Goal: Task Accomplishment & Management: Complete application form

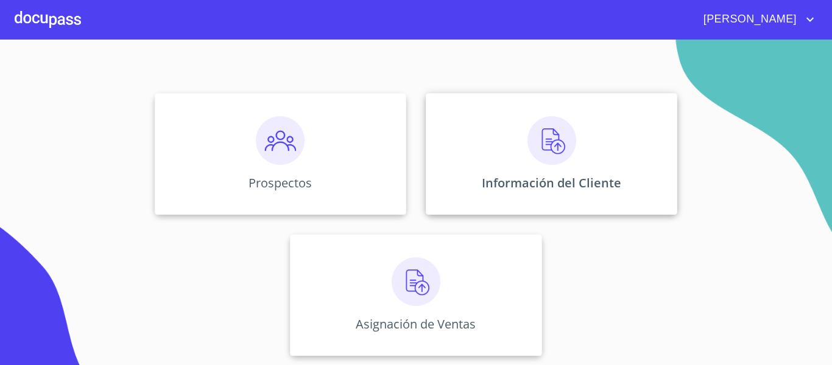
scroll to position [105, 0]
click at [516, 147] on div "Información del Cliente" at bounding box center [551, 154] width 251 height 122
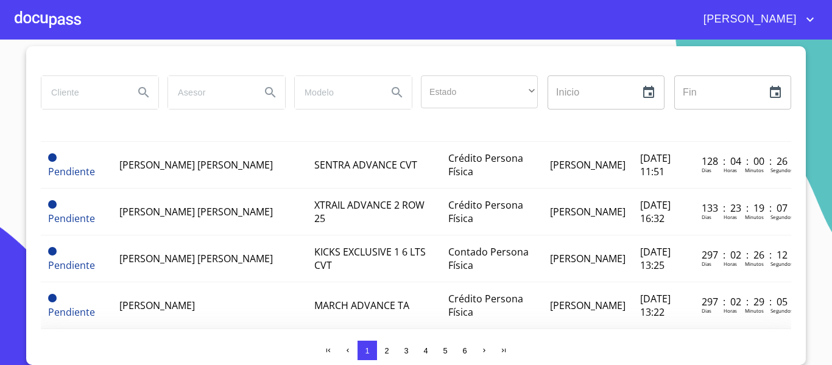
scroll to position [850, 0]
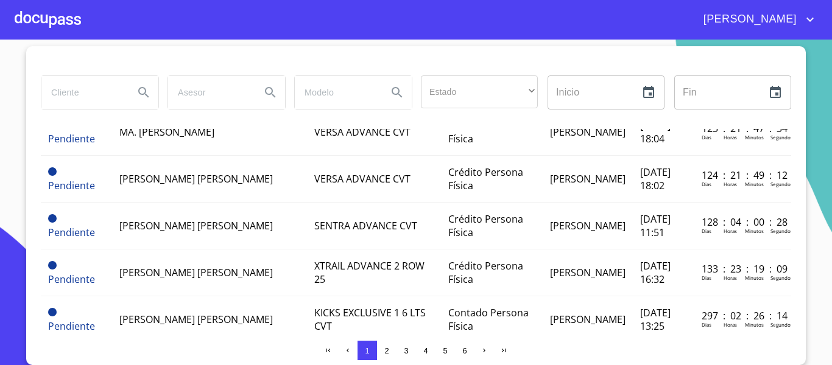
click at [98, 89] on input "search" at bounding box center [82, 92] width 83 height 33
type input "PERLA"
click at [142, 91] on icon "Search" at bounding box center [143, 92] width 15 height 15
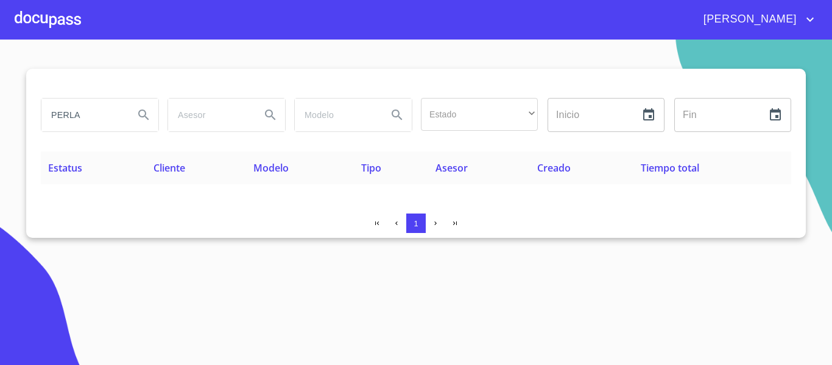
scroll to position [0, 0]
click at [19, 21] on div at bounding box center [48, 19] width 66 height 39
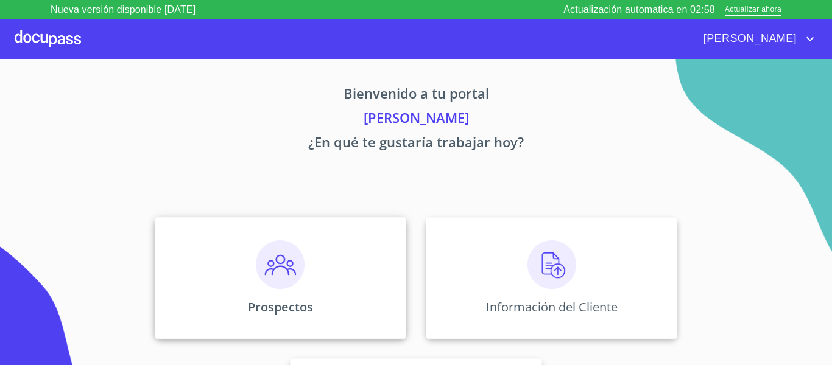
click at [293, 250] on img at bounding box center [280, 264] width 49 height 49
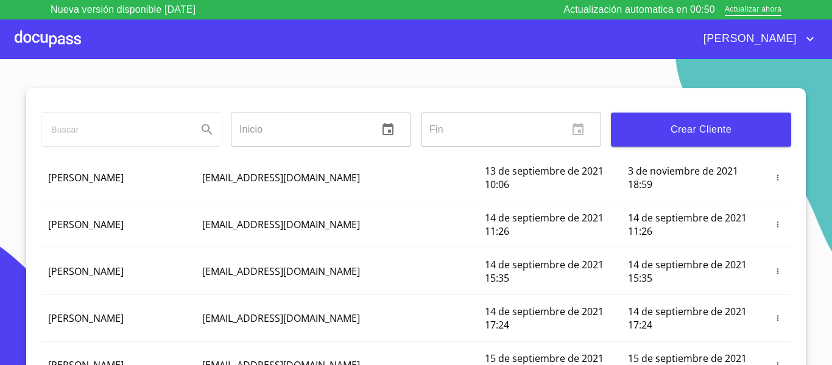
click at [678, 127] on span "Crear Cliente" at bounding box center [700, 129] width 161 height 17
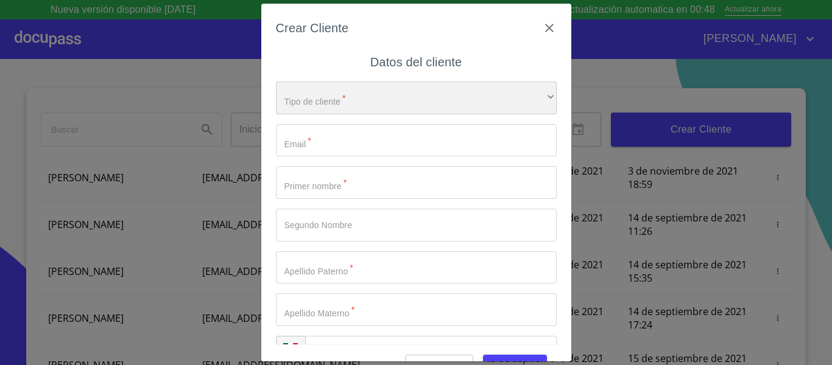
click at [349, 99] on div "​" at bounding box center [416, 98] width 281 height 33
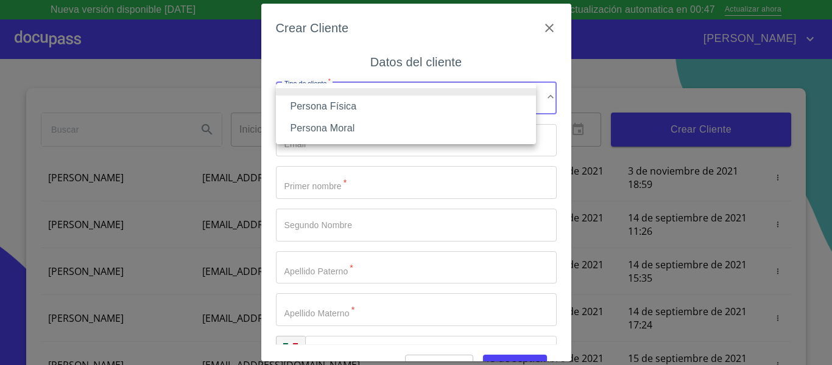
click at [324, 106] on li "Persona Física" at bounding box center [406, 107] width 260 height 22
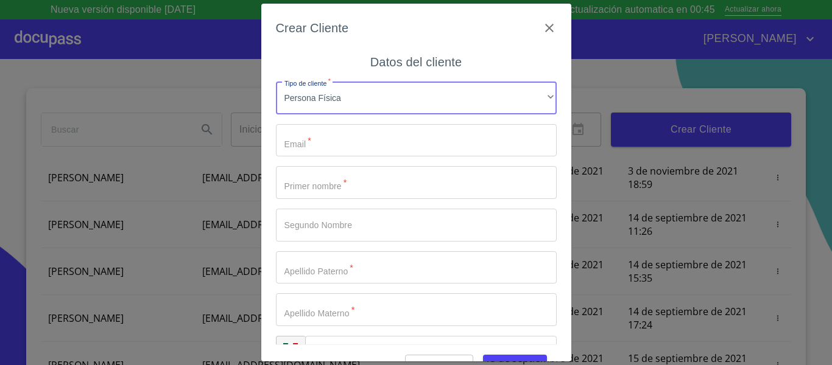
click at [323, 148] on input "Tipo de cliente   *" at bounding box center [416, 140] width 281 height 33
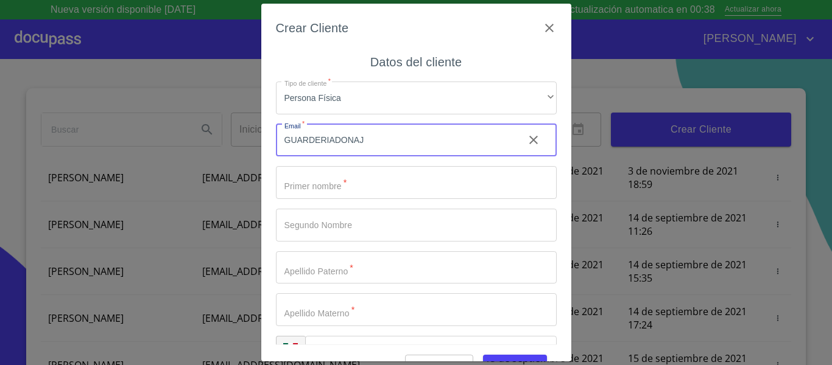
type input "GUARDERIADONAJI"
click at [542, 27] on icon "button" at bounding box center [549, 28] width 15 height 15
